Goal: Task Accomplishment & Management: Complete application form

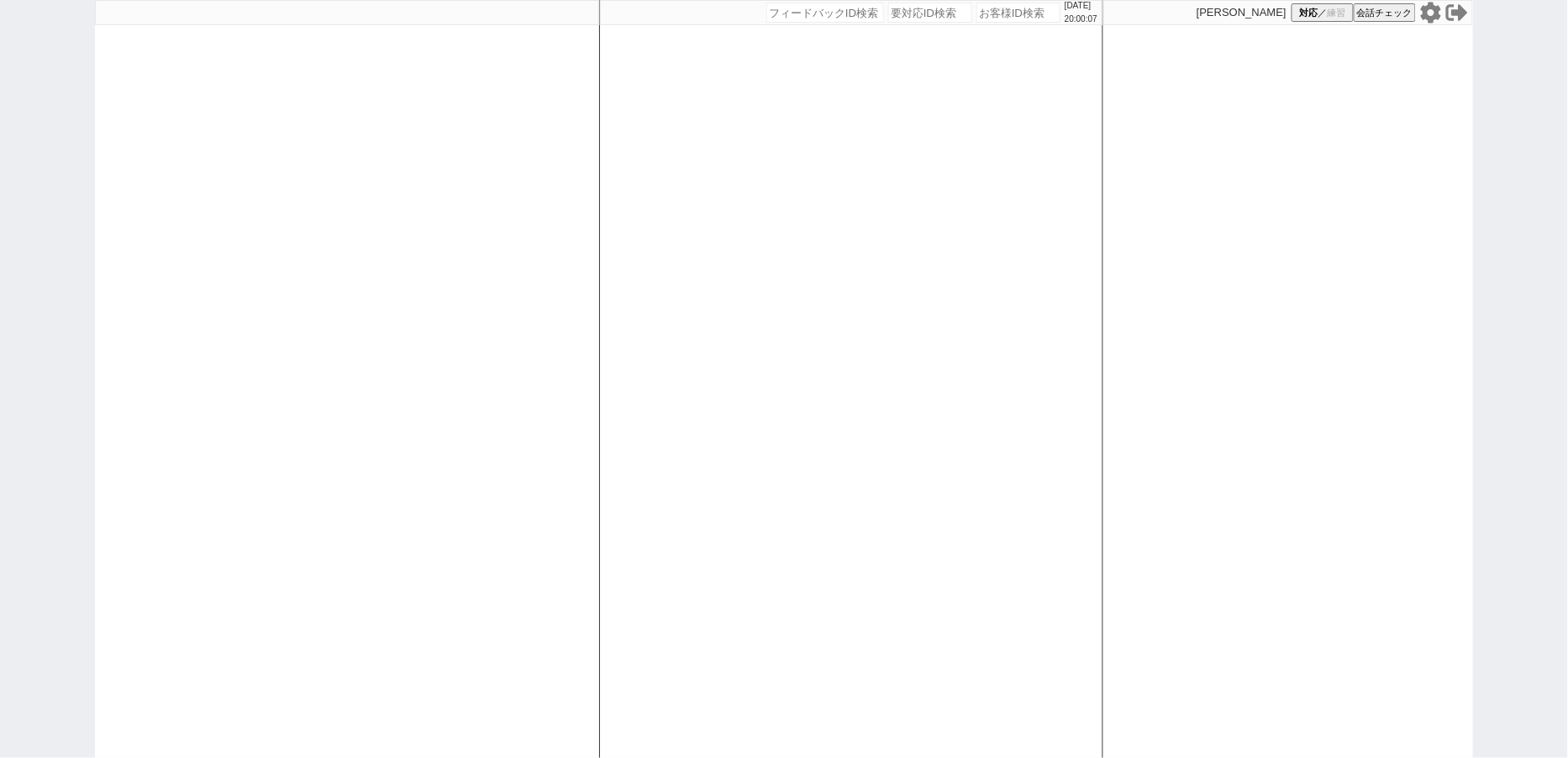
select select "100"
select select "3"
select select
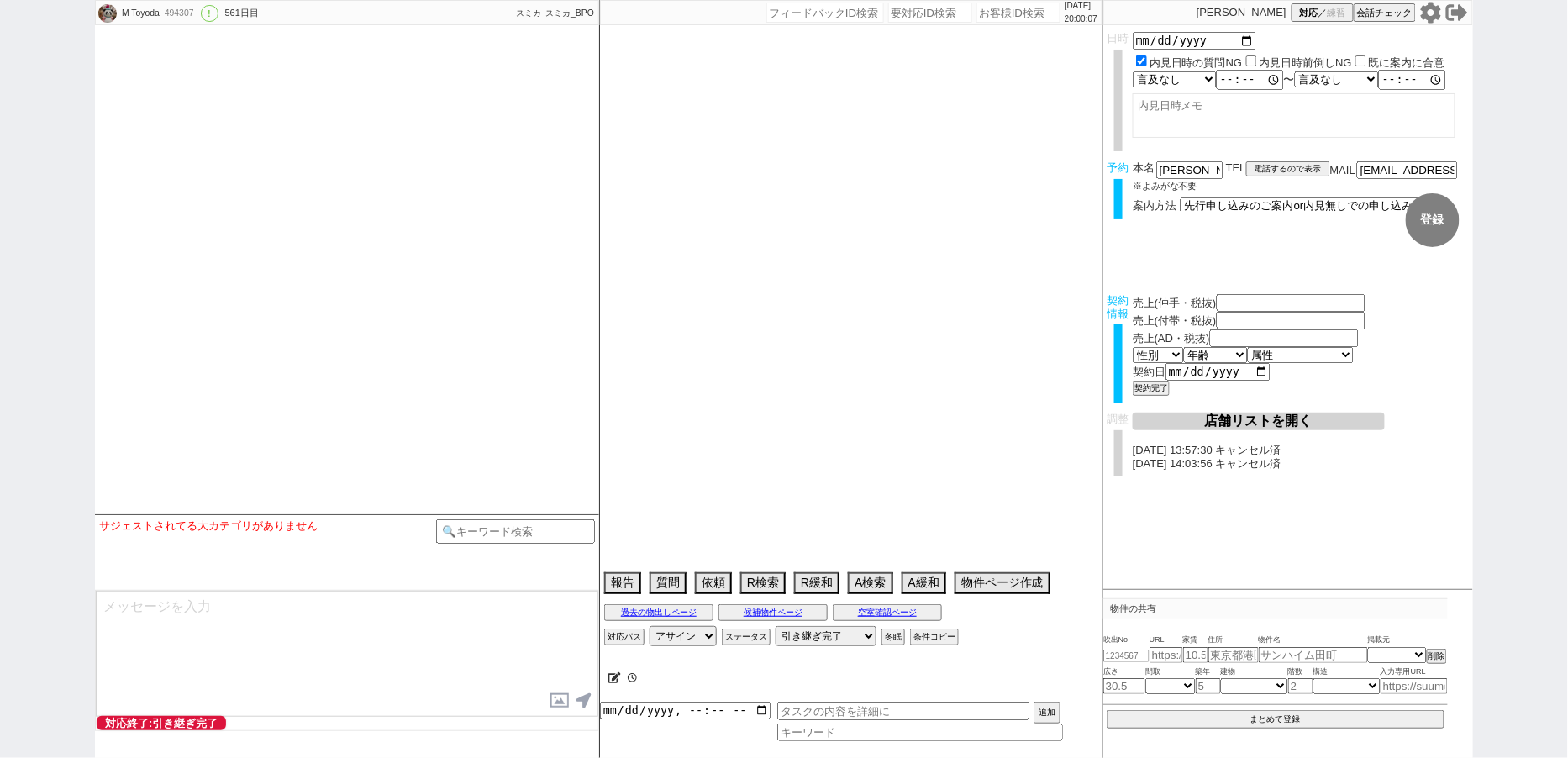
type textarea "[PERSON_NAME]対応　リビング15畳 @@先行/内見なし申し込みの場合はクライアントがお客様と事前打ち合わせするので、日程が取れたら打ち合わせの日付…"
select select "2024"
select select "3"
select select "37"
select select "7"
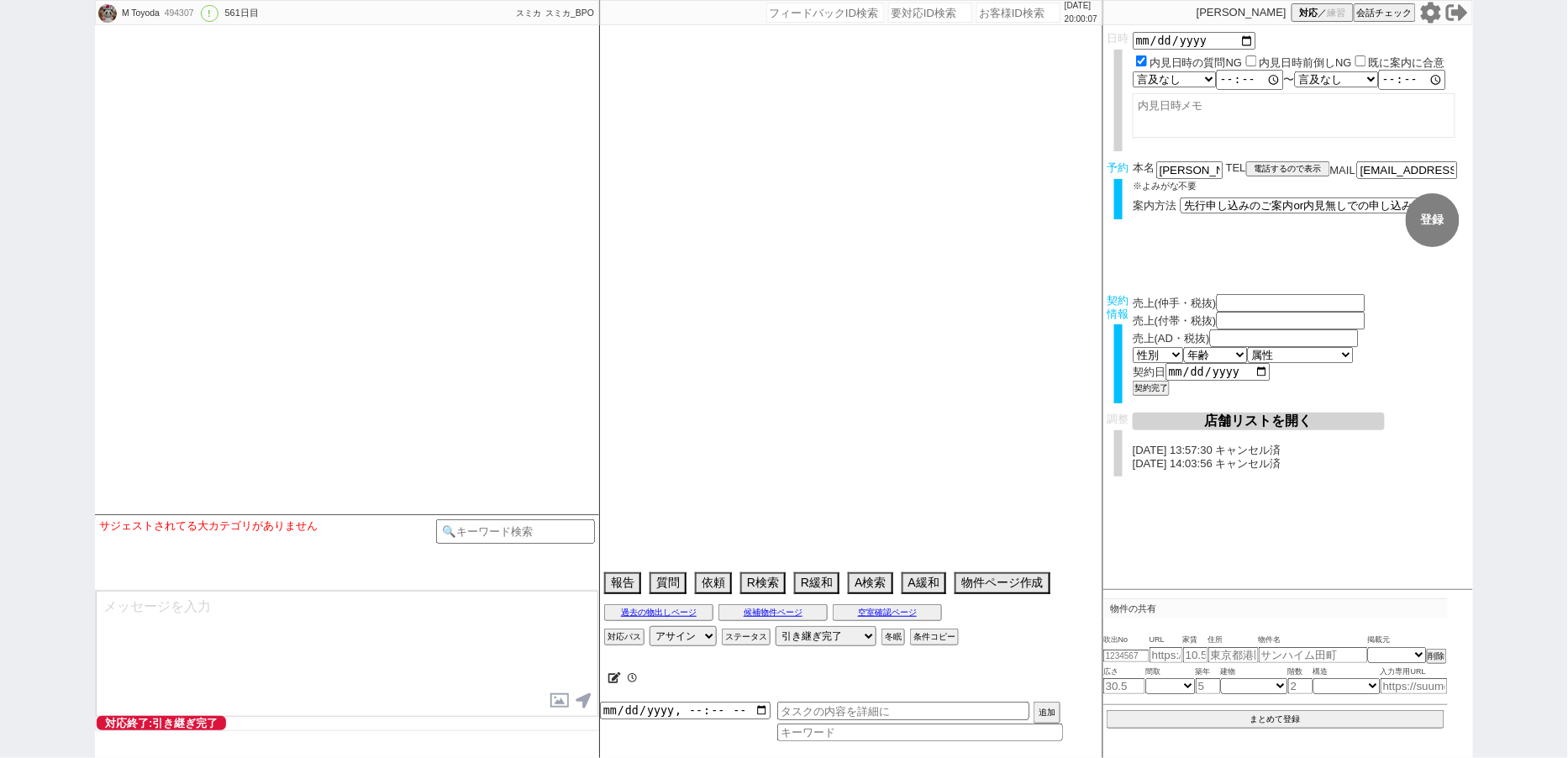
select select "14"
select select "485"
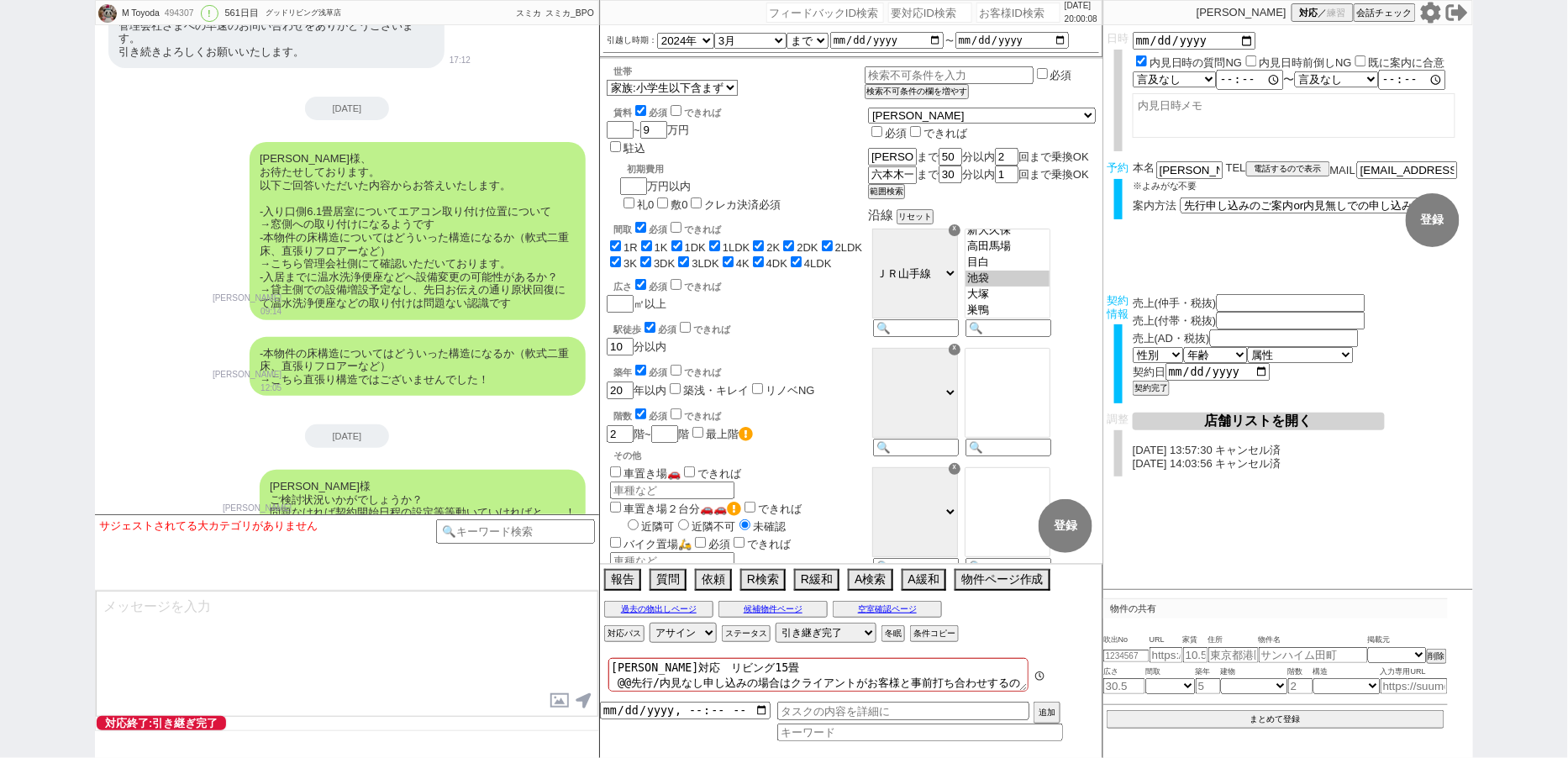
scroll to position [14734, 0]
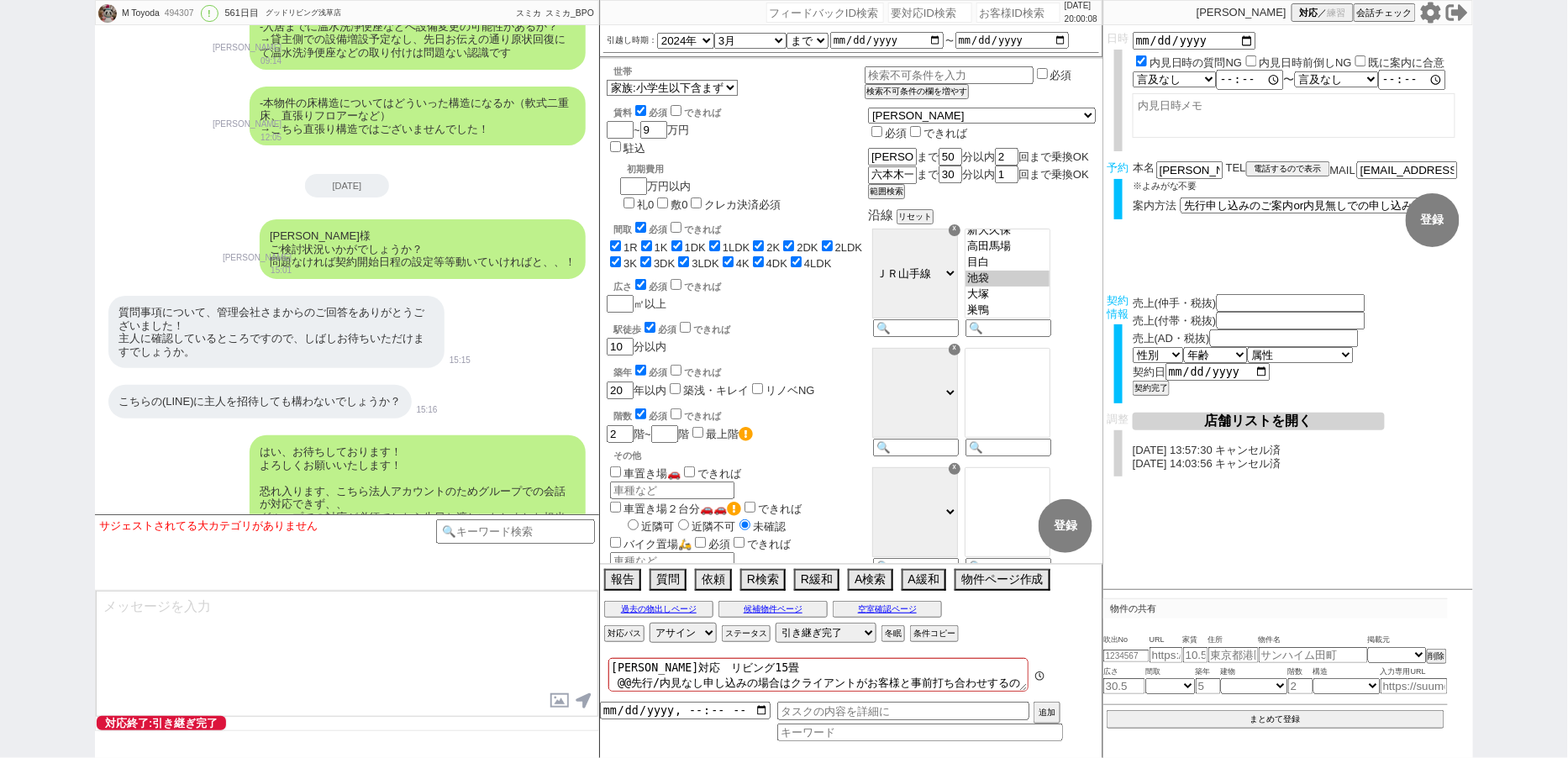
click at [1425, 20] on icon at bounding box center [1432, 13] width 22 height 22
